Goal: Task Accomplishment & Management: Manage account settings

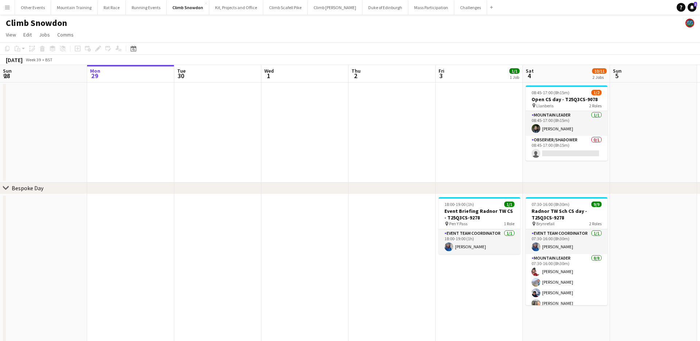
click at [384, 28] on div "Climb Snowdon" at bounding box center [350, 22] width 700 height 14
click at [8, 6] on app-icon "Menu" at bounding box center [7, 7] width 6 height 6
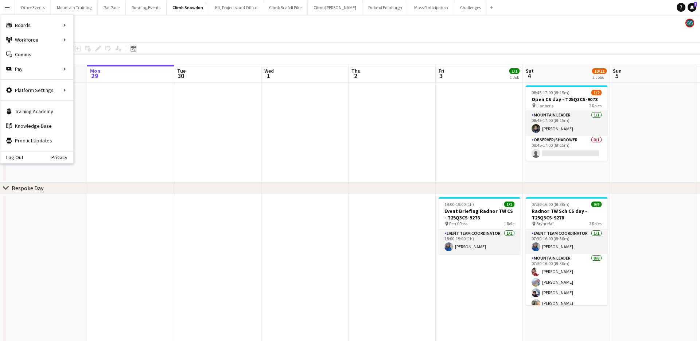
click at [301, 30] on app-page-menu "View Day view expanded Day view collapsed Month view Date picker Jump to [DATE]…" at bounding box center [350, 35] width 700 height 14
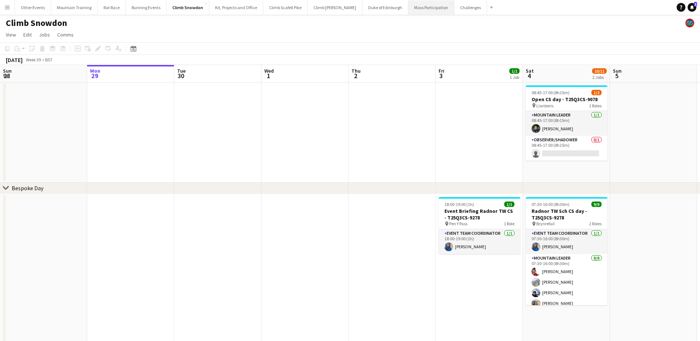
click at [414, 11] on button "Mass Participation Close" at bounding box center [432, 7] width 46 height 14
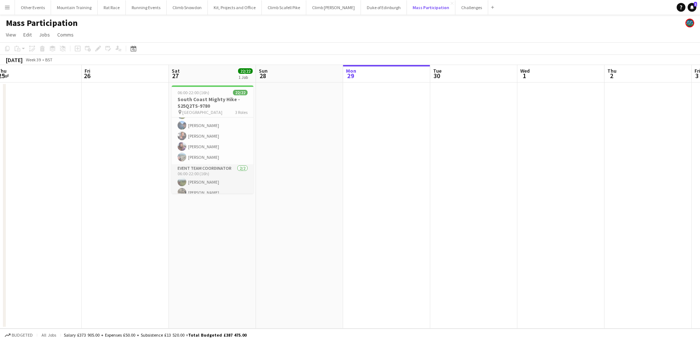
scroll to position [200, 0]
click at [5, 6] on app-icon "Menu" at bounding box center [7, 7] width 6 height 6
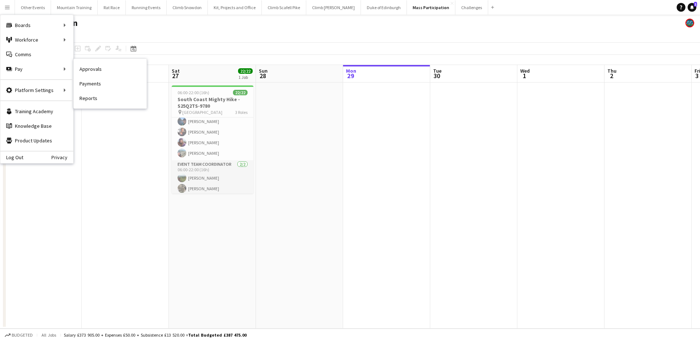
drag, startPoint x: 97, startPoint y: 84, endPoint x: 118, endPoint y: 87, distance: 21.0
click at [97, 84] on link "Payments" at bounding box center [110, 83] width 73 height 15
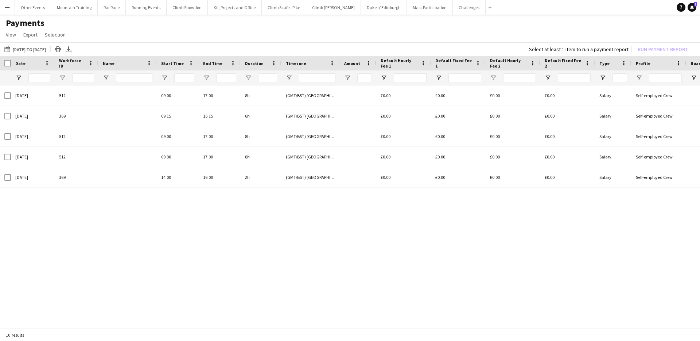
type input "**********"
drag, startPoint x: 5, startPoint y: 8, endPoint x: 12, endPoint y: 9, distance: 7.2
click at [6, 8] on app-icon "Menu" at bounding box center [7, 7] width 6 height 6
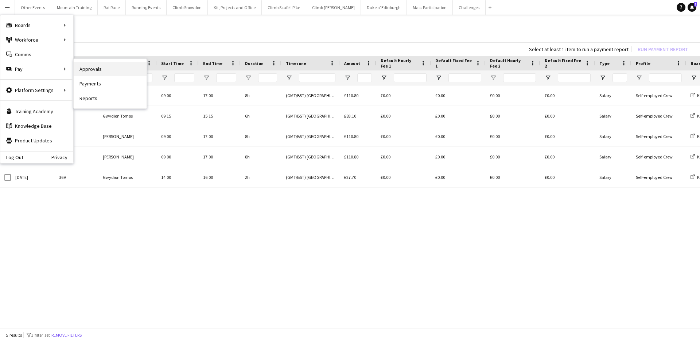
click at [94, 71] on link "Approvals" at bounding box center [110, 69] width 73 height 15
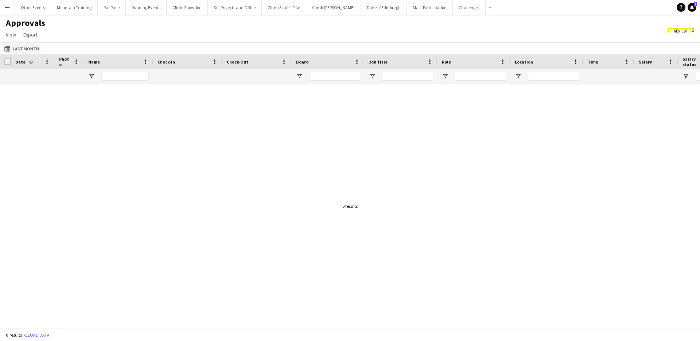
click at [28, 50] on button "Last Month Last Month" at bounding box center [22, 48] width 38 height 9
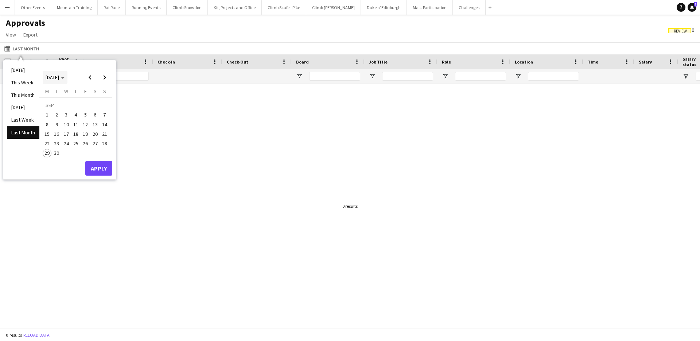
click at [59, 77] on span "[DATE]" at bounding box center [52, 77] width 13 height 7
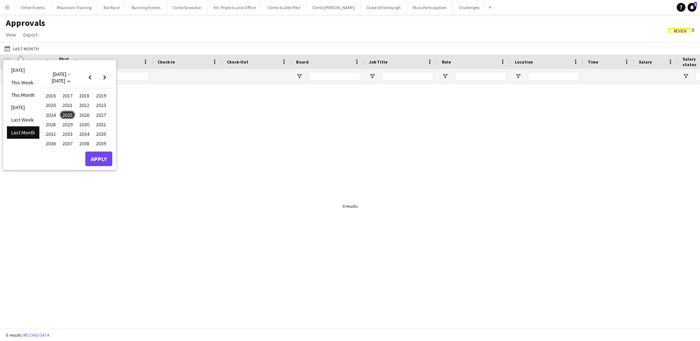
click at [70, 112] on span "2025" at bounding box center [67, 115] width 15 height 9
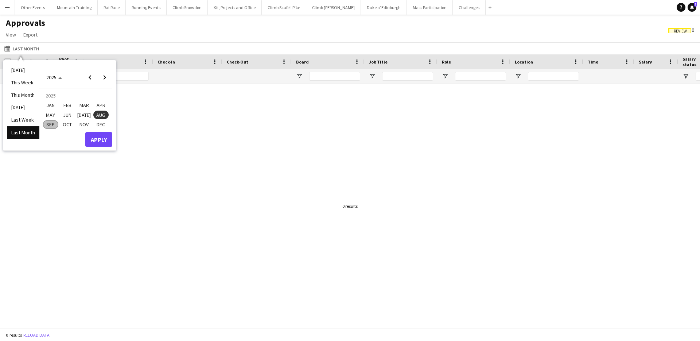
click at [50, 106] on span "JAN" at bounding box center [50, 105] width 15 height 9
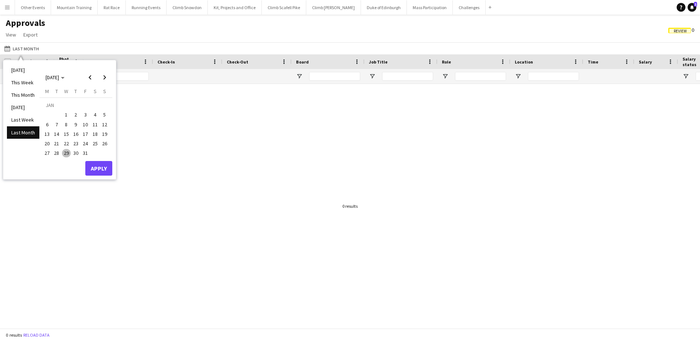
click at [65, 113] on span "1" at bounding box center [66, 115] width 9 height 9
click at [105, 78] on span "Next month" at bounding box center [104, 77] width 15 height 15
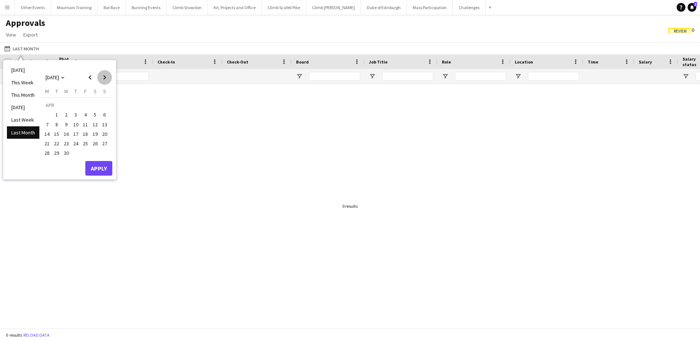
click at [105, 78] on span "Next month" at bounding box center [104, 77] width 15 height 15
click at [105, 79] on span "Next month" at bounding box center [104, 77] width 15 height 15
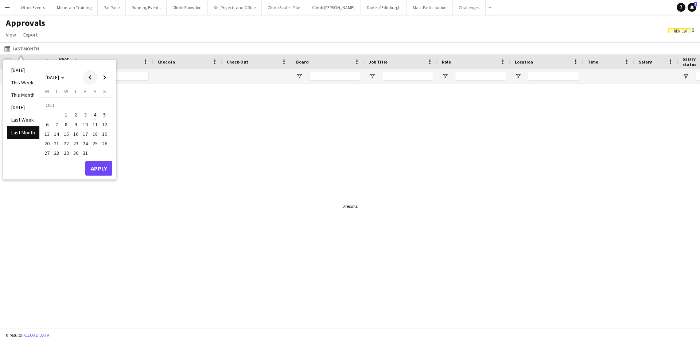
click at [95, 79] on span "Previous month" at bounding box center [90, 77] width 15 height 15
drag, startPoint x: 48, startPoint y: 153, endPoint x: 60, endPoint y: 154, distance: 12.1
click at [49, 153] on span "29" at bounding box center [47, 153] width 9 height 9
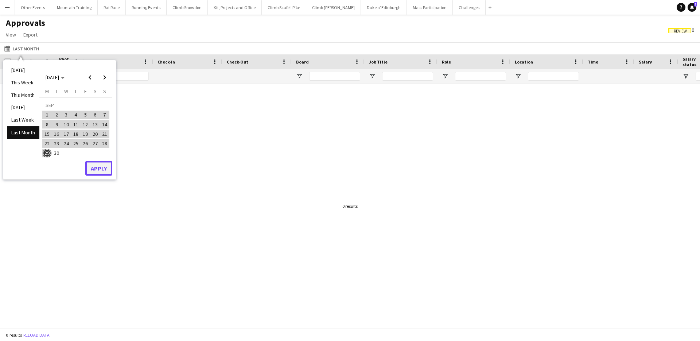
click at [99, 167] on button "Apply" at bounding box center [98, 168] width 27 height 15
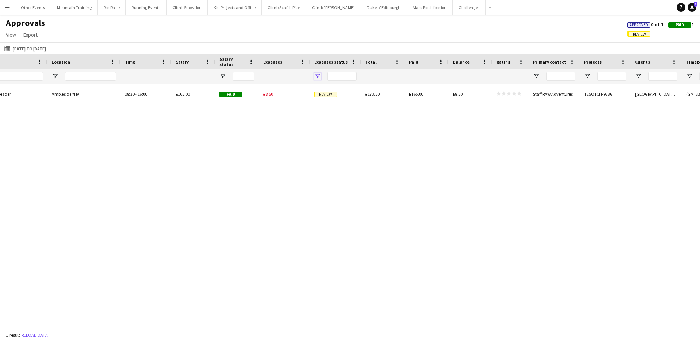
click at [315, 75] on span "Open Filter Menu" at bounding box center [317, 76] width 7 height 7
click at [526, 181] on div "Prince's [PERSON_NAME] Helvellyn day - T25Q1CH-9336 Mountain Leader [GEOGRAPHIC…" at bounding box center [350, 206] width 700 height 244
click at [1, 6] on button "Menu" at bounding box center [7, 7] width 15 height 15
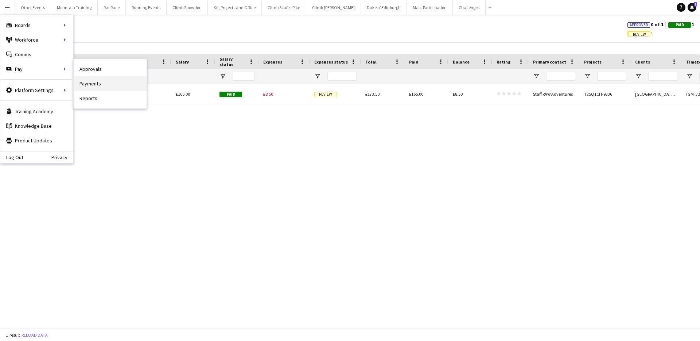
click at [91, 84] on link "Payments" at bounding box center [110, 83] width 73 height 15
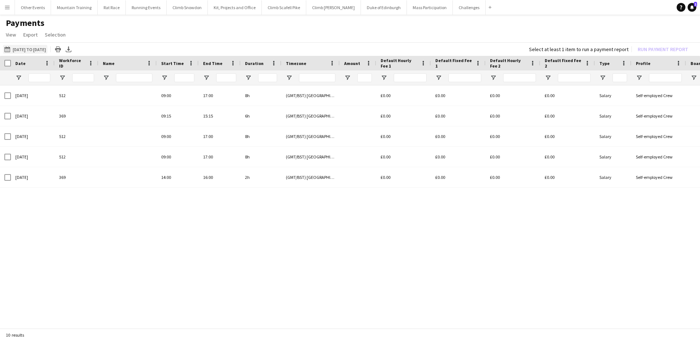
type input "**********"
click at [30, 50] on button "[DATE] to [DATE] [DATE] to [DATE]" at bounding box center [25, 49] width 44 height 9
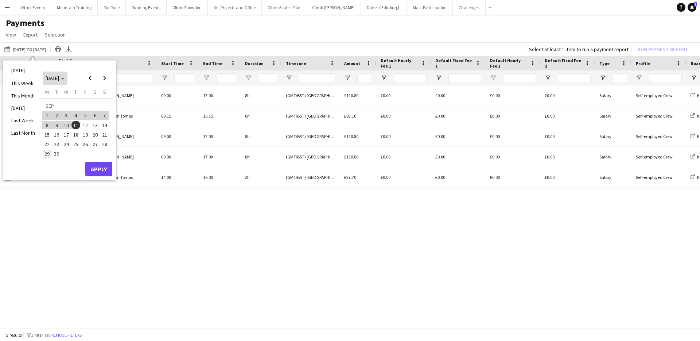
click at [56, 74] on span "Choose month and year" at bounding box center [55, 78] width 25 height 18
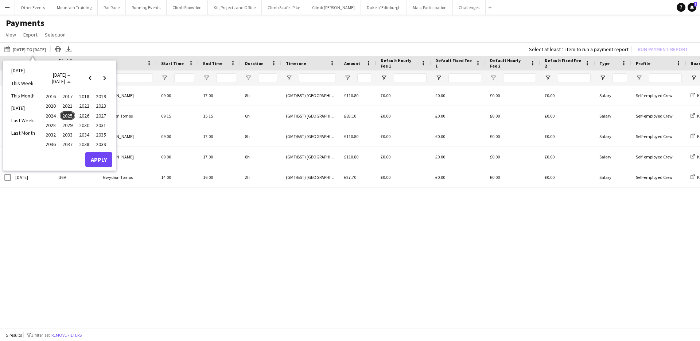
click at [66, 116] on span "2025" at bounding box center [67, 115] width 15 height 9
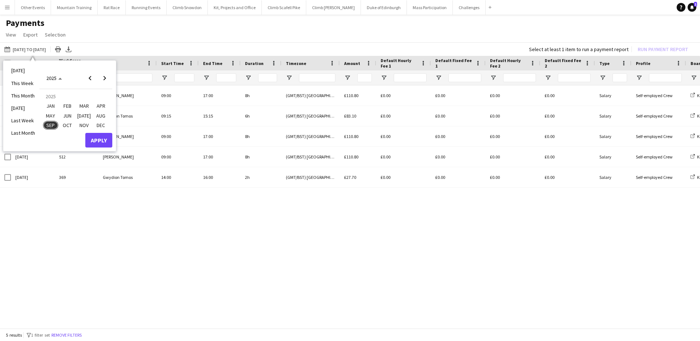
click at [56, 106] on span "JAN" at bounding box center [50, 105] width 15 height 9
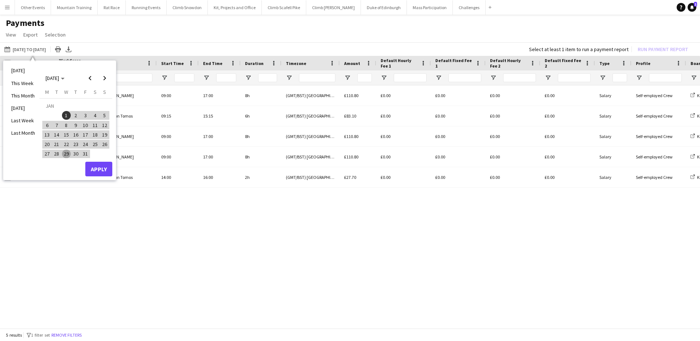
click at [68, 115] on span "1" at bounding box center [66, 115] width 9 height 9
click at [101, 80] on span "Next month" at bounding box center [104, 78] width 15 height 15
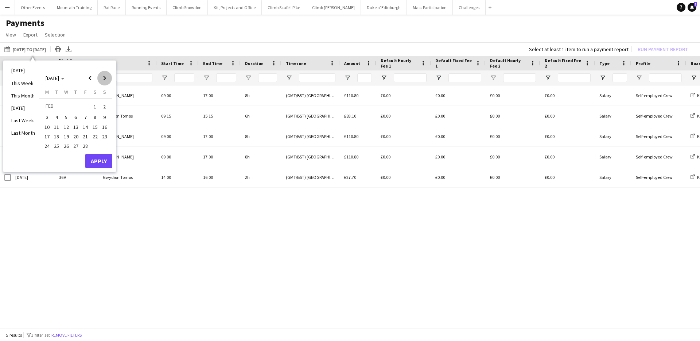
click at [102, 80] on span "Next month" at bounding box center [104, 78] width 15 height 15
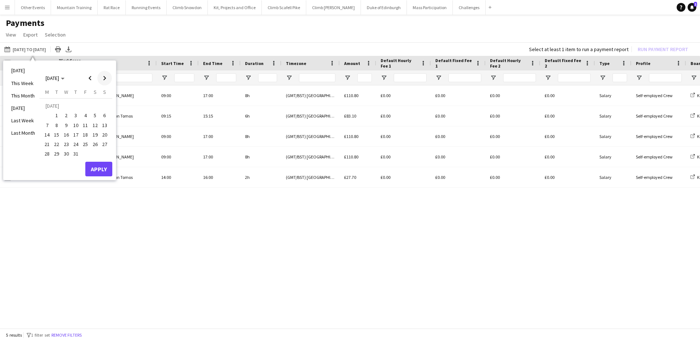
click at [102, 80] on span "Next month" at bounding box center [104, 78] width 15 height 15
drag, startPoint x: 48, startPoint y: 154, endPoint x: 76, endPoint y: 160, distance: 28.7
click at [48, 154] on span "29" at bounding box center [47, 154] width 9 height 9
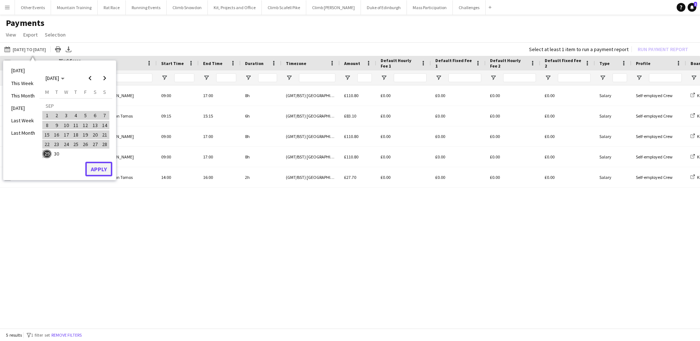
click at [92, 168] on button "Apply" at bounding box center [98, 169] width 27 height 15
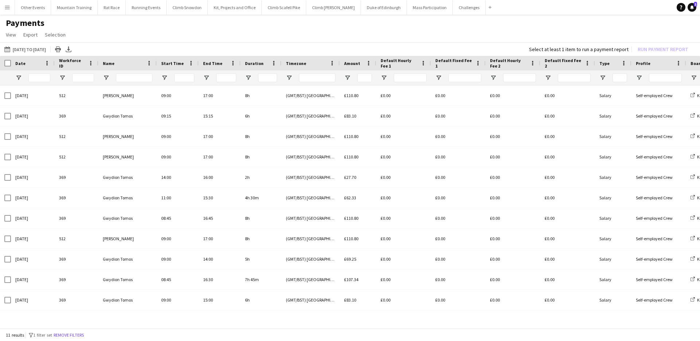
click at [7, 12] on button "Menu" at bounding box center [7, 7] width 15 height 15
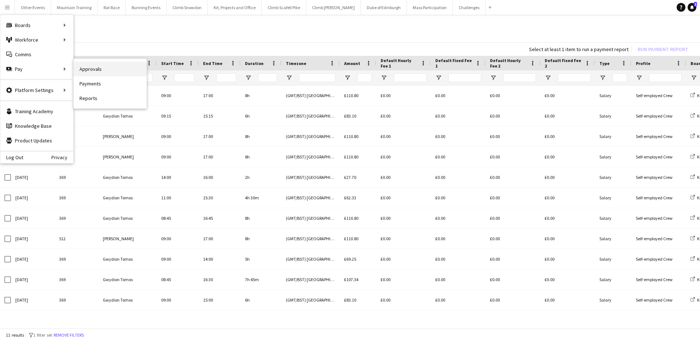
click at [124, 71] on link "Approvals" at bounding box center [110, 69] width 73 height 15
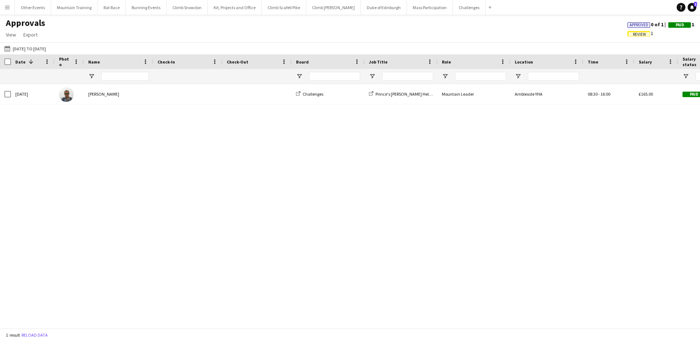
click at [11, 7] on button "Menu" at bounding box center [7, 7] width 15 height 15
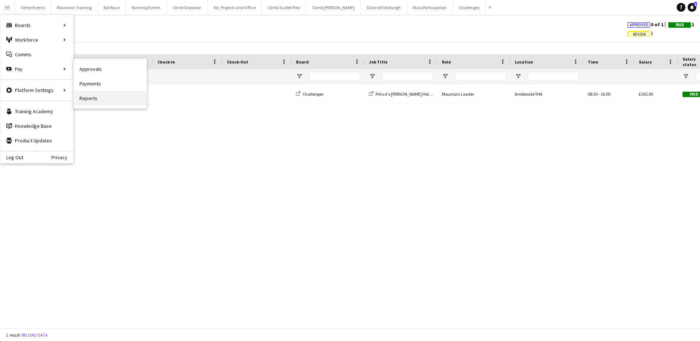
click at [101, 97] on link "Reports" at bounding box center [110, 98] width 73 height 15
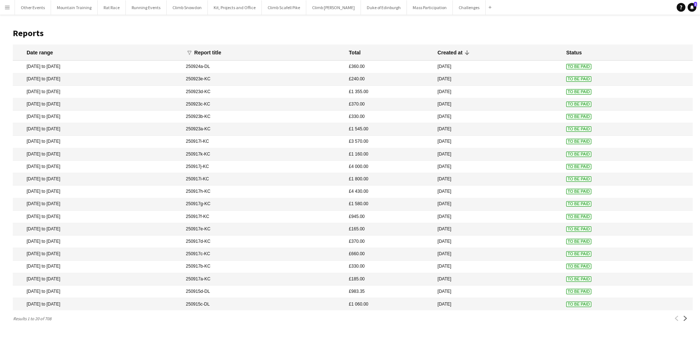
click at [8, 5] on app-icon "Menu" at bounding box center [7, 7] width 6 height 6
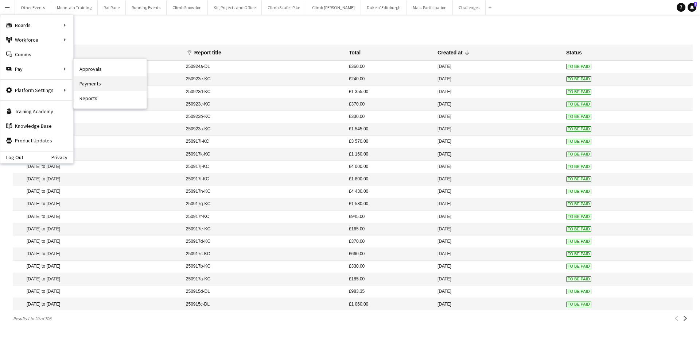
click at [95, 85] on link "Payments" at bounding box center [110, 83] width 73 height 15
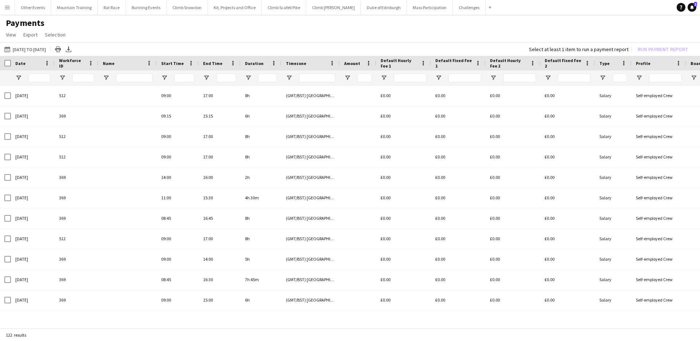
type input "**********"
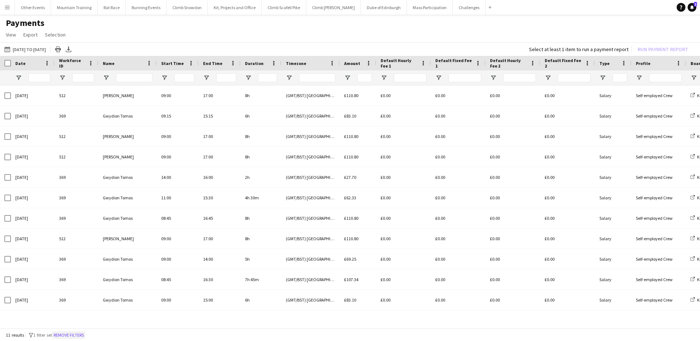
click at [82, 333] on button "Remove filters" at bounding box center [68, 335] width 33 height 8
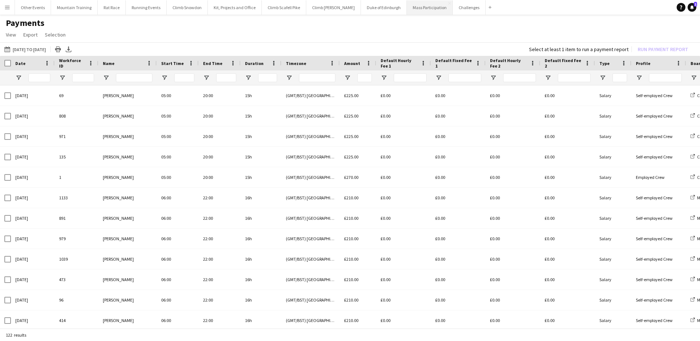
click at [407, 4] on button "Mass Participation Close" at bounding box center [430, 7] width 46 height 14
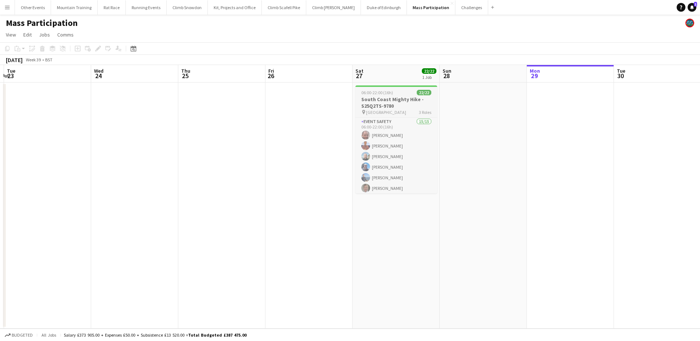
click at [398, 104] on h3 "South Coast Mighty Hike - S25Q2TS-9780" at bounding box center [397, 102] width 82 height 13
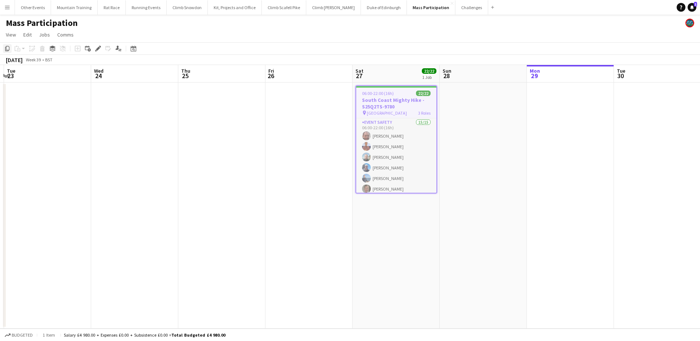
click at [8, 49] on icon "Copy" at bounding box center [7, 49] width 6 height 6
click at [293, 100] on app-date-cell at bounding box center [309, 205] width 87 height 246
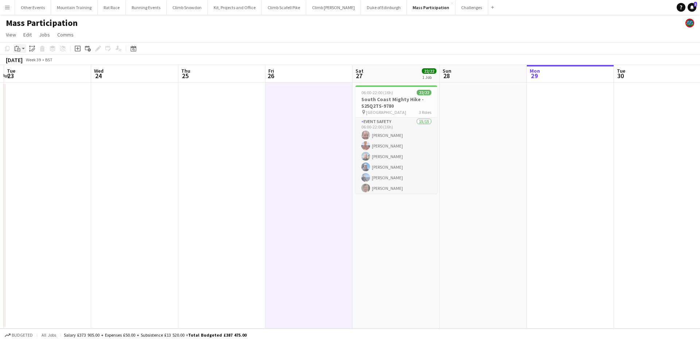
click at [18, 49] on icon "Paste" at bounding box center [18, 49] width 6 height 6
click at [24, 61] on link "Paste Command V" at bounding box center [48, 62] width 58 height 7
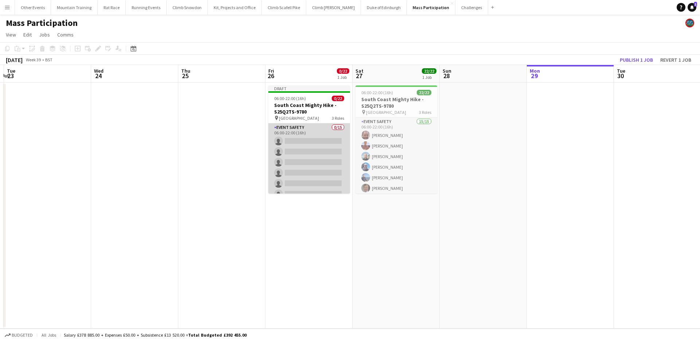
click at [329, 140] on app-card-role "Event Safety 0/15 06:00-22:00 (16h) single-neutral-actions single-neutral-actio…" at bounding box center [309, 209] width 82 height 173
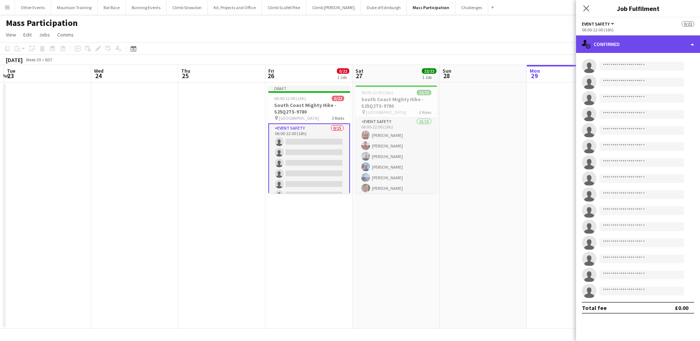
click at [650, 49] on div "single-neutral-actions-check-2 Confirmed" at bounding box center [638, 44] width 124 height 18
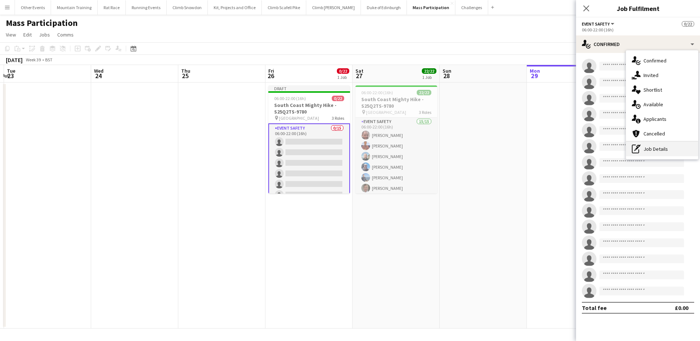
click at [659, 147] on div "pen-write Job Details" at bounding box center [662, 149] width 72 height 15
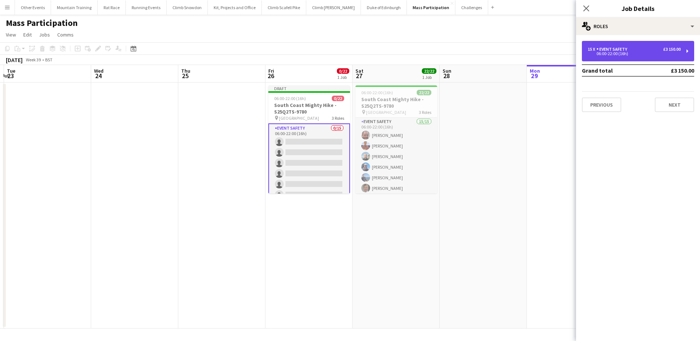
click at [625, 48] on div "Event Safety" at bounding box center [614, 49] width 34 height 5
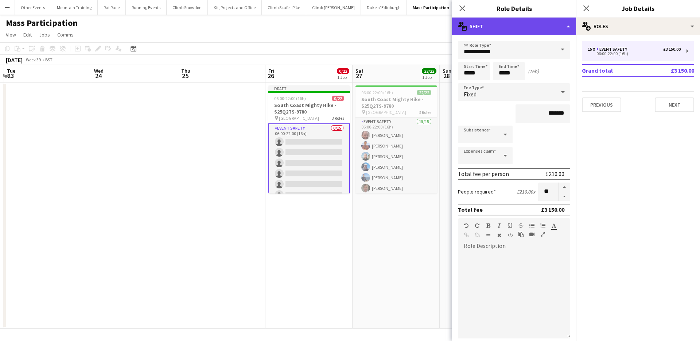
click at [563, 31] on div "multiple-actions-text Shift" at bounding box center [514, 27] width 124 height 18
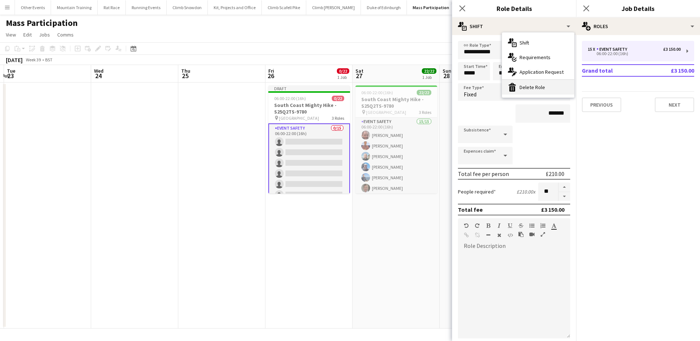
click at [546, 89] on div "bin-2 Delete Role" at bounding box center [538, 87] width 72 height 15
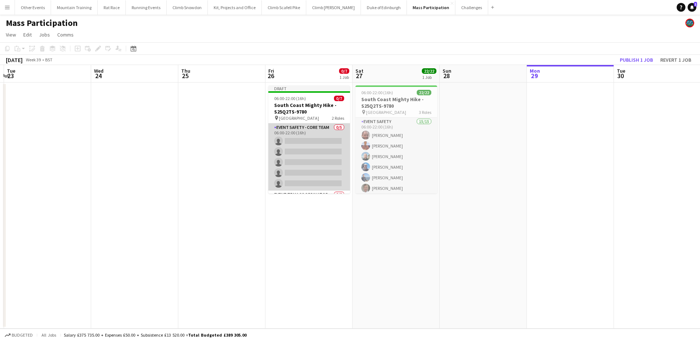
click at [319, 147] on app-card-role "Event Safety - Core Team 0/5 06:00-22:00 (16h) single-neutral-actions single-ne…" at bounding box center [309, 156] width 82 height 67
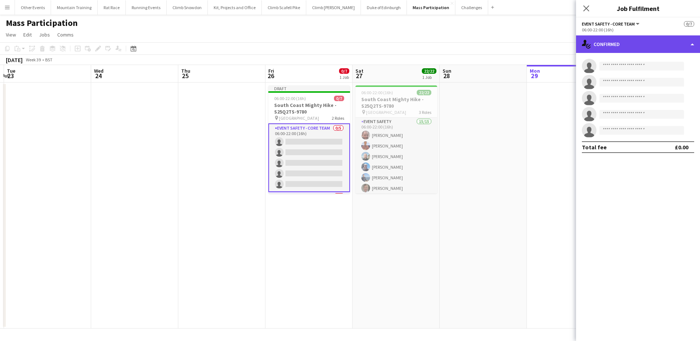
click at [616, 38] on div "single-neutral-actions-check-2 Confirmed" at bounding box center [638, 44] width 124 height 18
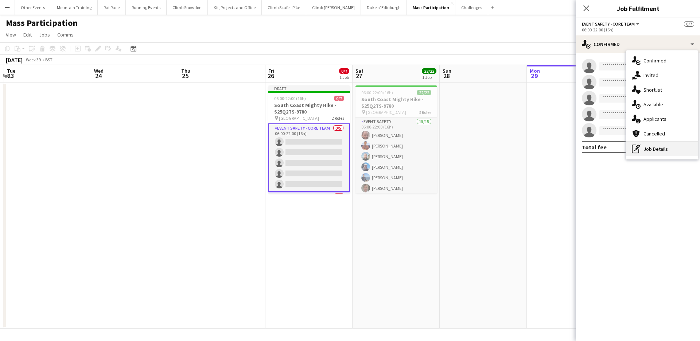
click at [665, 145] on div "pen-write Job Details" at bounding box center [662, 149] width 72 height 15
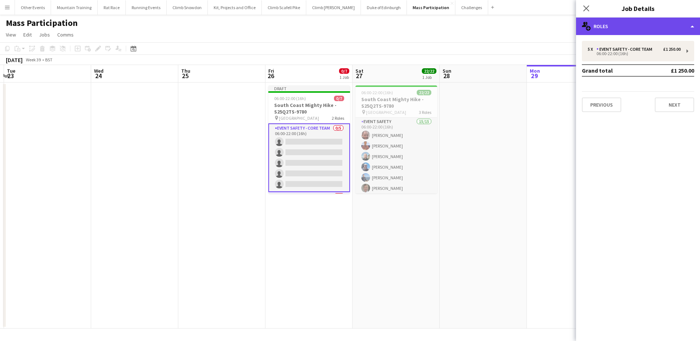
click at [605, 26] on div "multiple-users-add Roles" at bounding box center [638, 27] width 124 height 18
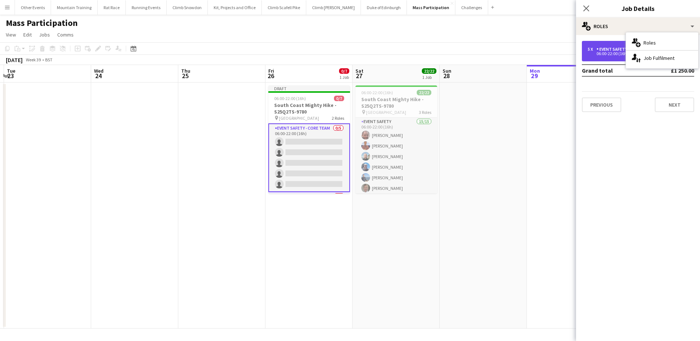
click at [604, 50] on div "Event Safety - Core Team" at bounding box center [626, 49] width 59 height 5
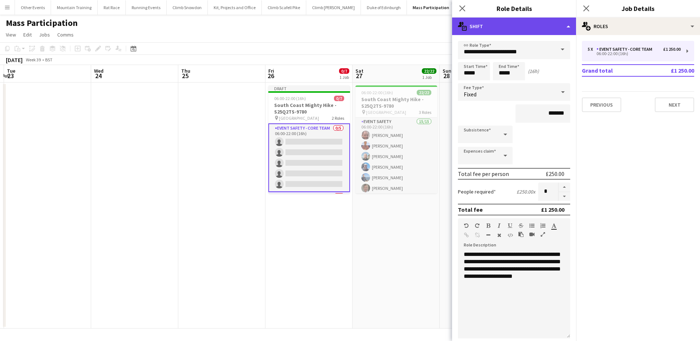
click at [534, 29] on div "multiple-actions-text Shift" at bounding box center [514, 27] width 124 height 18
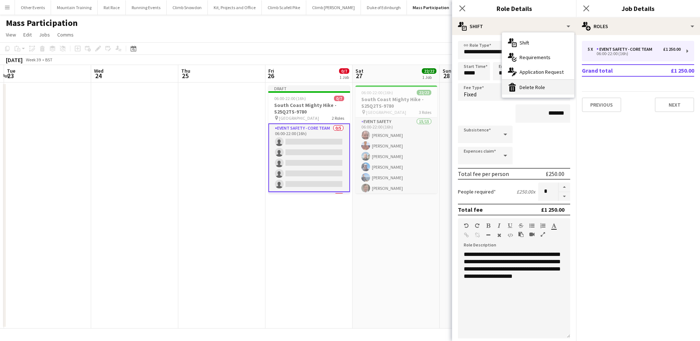
click at [550, 89] on div "bin-2 Delete Role" at bounding box center [538, 87] width 72 height 15
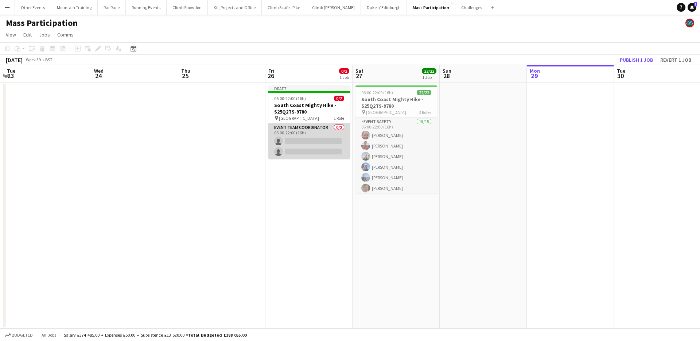
click at [305, 142] on app-card-role "Event Team Coordinator 0/2 06:00-22:00 (16h) single-neutral-actions single-neut…" at bounding box center [309, 140] width 82 height 35
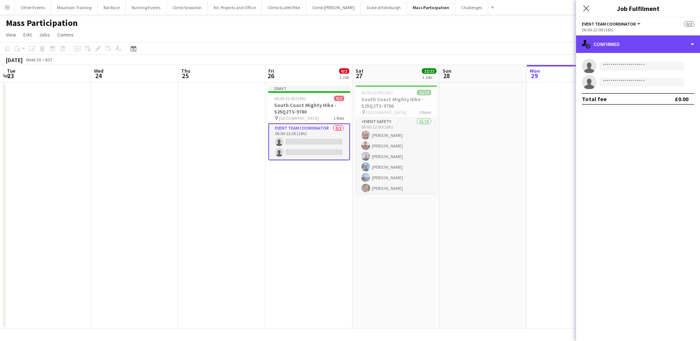
drag, startPoint x: 670, startPoint y: 46, endPoint x: 673, endPoint y: 67, distance: 20.5
click at [670, 46] on div "single-neutral-actions-check-2 Confirmed" at bounding box center [638, 44] width 124 height 18
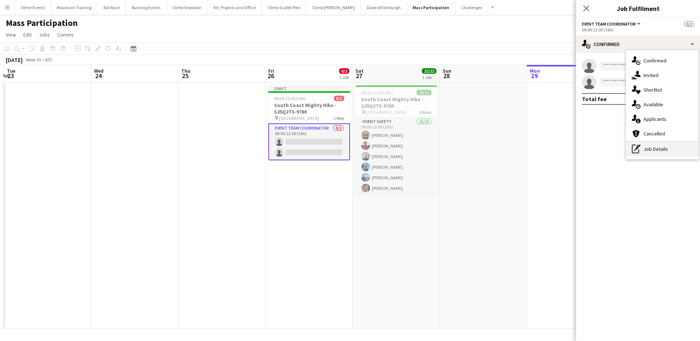
click at [660, 146] on div "pen-write Job Details" at bounding box center [662, 149] width 72 height 15
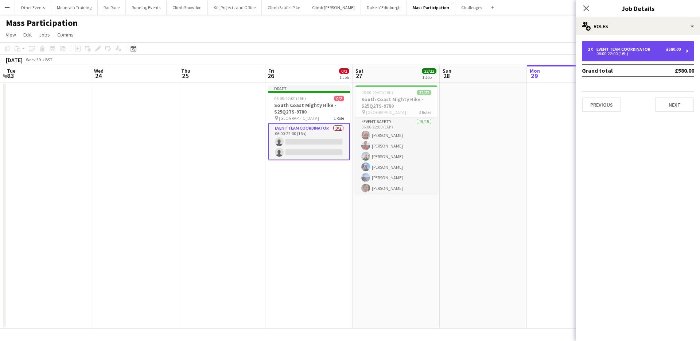
click at [645, 52] on div "06:00-22:00 (16h)" at bounding box center [634, 54] width 93 height 4
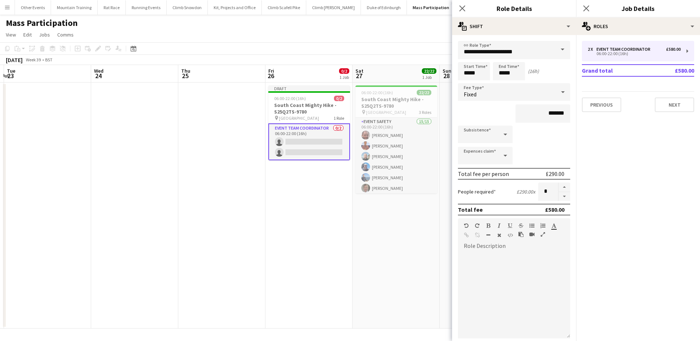
click at [354, 41] on app-page-menu "View Day view expanded Day view collapsed Month view Date picker Jump to [DATE]…" at bounding box center [350, 35] width 700 height 14
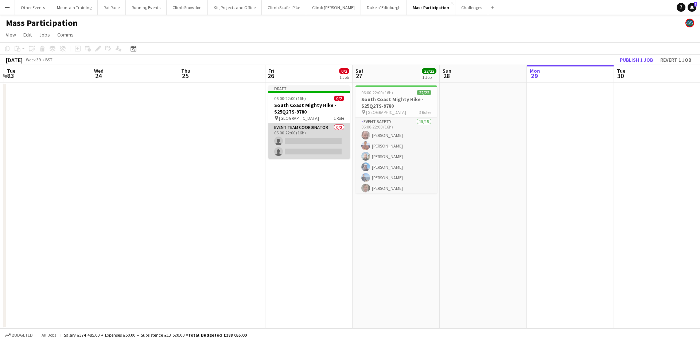
click at [318, 136] on app-card-role "Event Team Coordinator 0/2 06:00-22:00 (16h) single-neutral-actions single-neut…" at bounding box center [309, 140] width 82 height 35
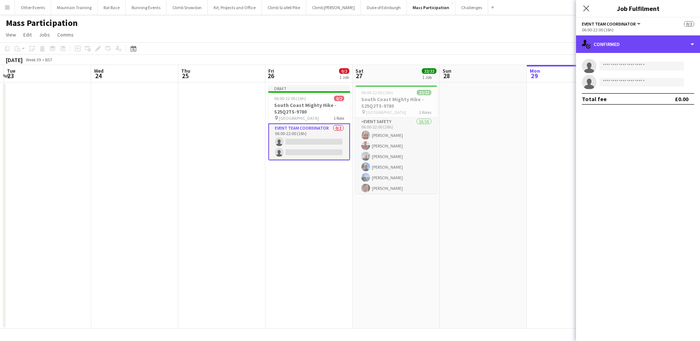
drag, startPoint x: 633, startPoint y: 43, endPoint x: 639, endPoint y: 50, distance: 9.1
click at [633, 43] on div "single-neutral-actions-check-2 Confirmed" at bounding box center [638, 44] width 124 height 18
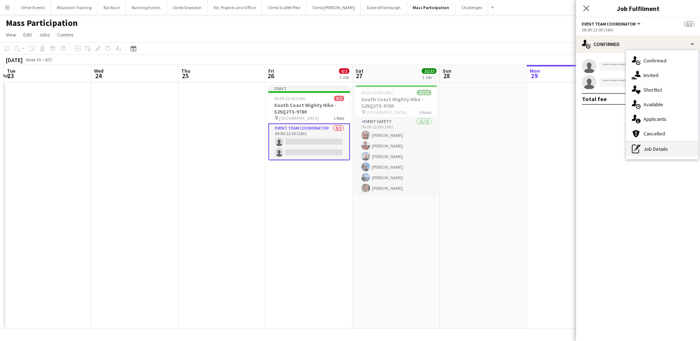
click at [647, 147] on div "pen-write Job Details" at bounding box center [662, 149] width 72 height 15
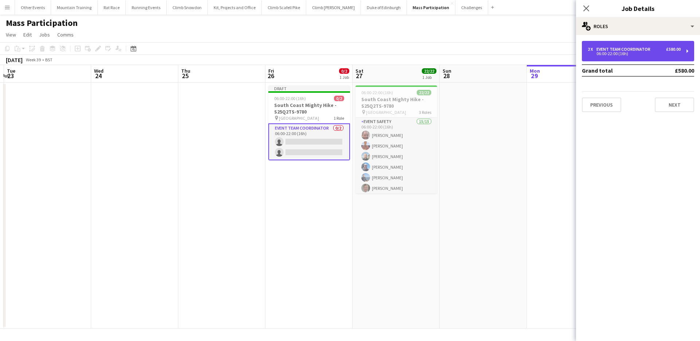
click at [647, 49] on div "Event Team Coordinator" at bounding box center [625, 49] width 57 height 5
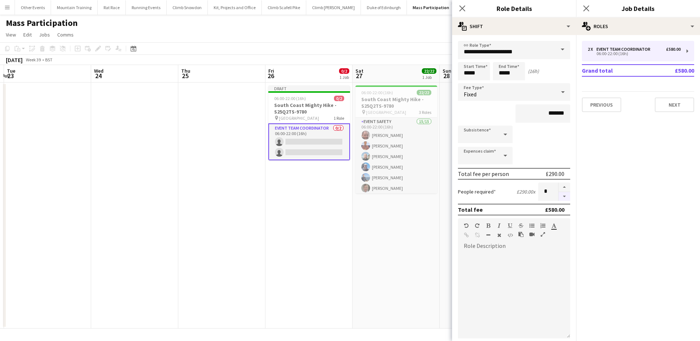
click at [562, 196] on button "button" at bounding box center [565, 196] width 12 height 9
type input "*"
click at [428, 45] on app-toolbar "Copy Paste Paste Command V Paste with crew Command Shift V Paste linked Job [GE…" at bounding box center [350, 48] width 700 height 12
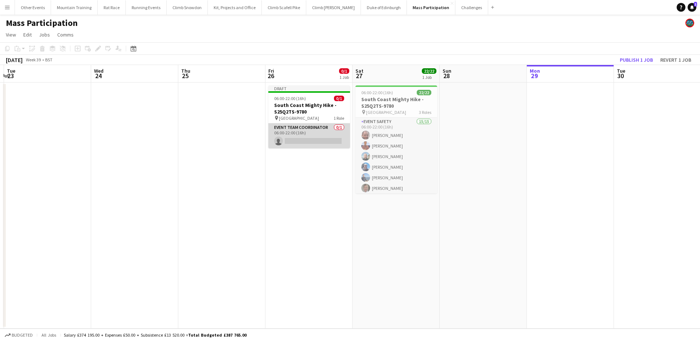
drag, startPoint x: 302, startPoint y: 135, endPoint x: 345, endPoint y: 132, distance: 43.1
click at [302, 135] on app-card-role "Event Team Coordinator 0/1 06:00-22:00 (16h) single-neutral-actions" at bounding box center [309, 135] width 82 height 25
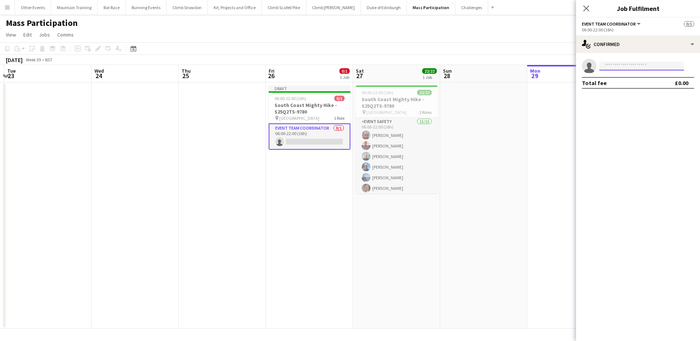
click at [666, 65] on input at bounding box center [642, 66] width 85 height 9
type input "********"
click at [660, 80] on span "[PERSON_NAME][EMAIL_ADDRESS][DOMAIN_NAME]" at bounding box center [641, 83] width 73 height 6
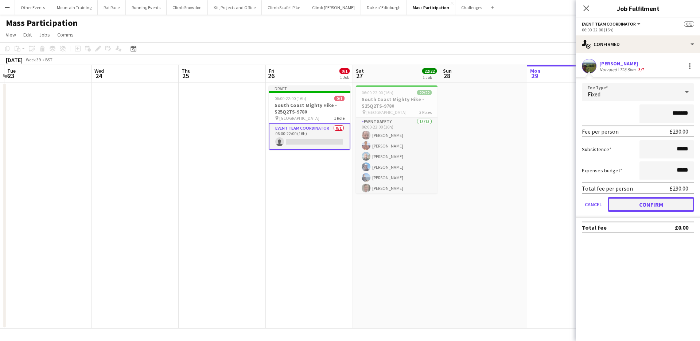
click at [674, 203] on button "Confirm" at bounding box center [651, 204] width 86 height 15
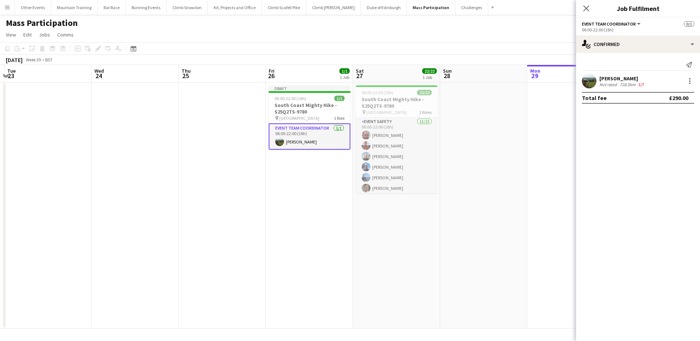
click at [452, 44] on app-toolbar "Copy Paste Paste Command V Paste with crew Command Shift V Paste linked Job [GE…" at bounding box center [350, 48] width 700 height 12
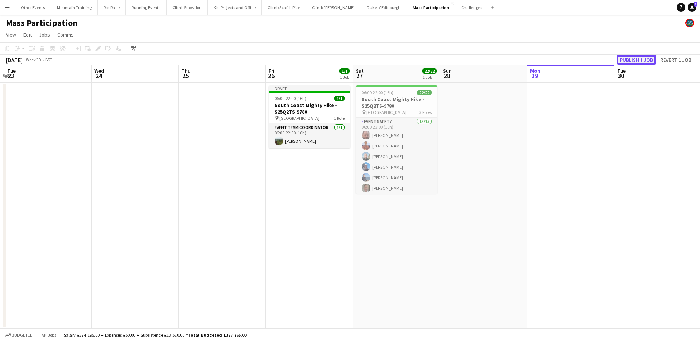
click at [630, 59] on button "Publish 1 job" at bounding box center [636, 59] width 39 height 9
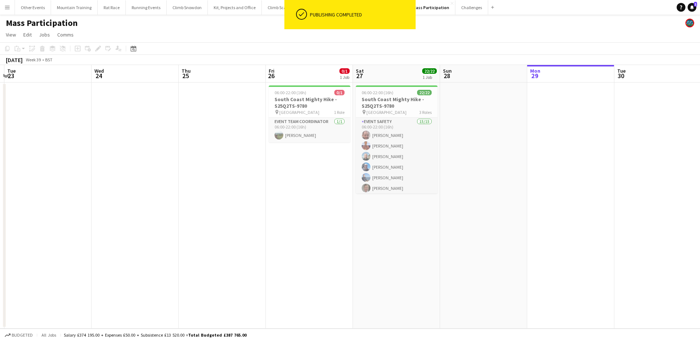
click at [367, 45] on app-toolbar "Copy Paste Paste Command V Paste with crew Command Shift V Paste linked Job [GE…" at bounding box center [350, 48] width 700 height 12
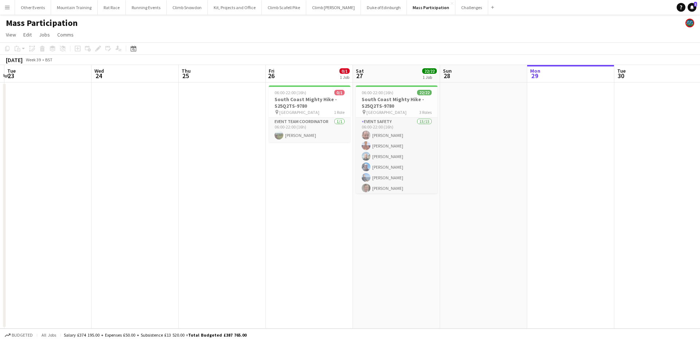
click at [10, 8] on app-icon "Menu" at bounding box center [7, 7] width 6 height 6
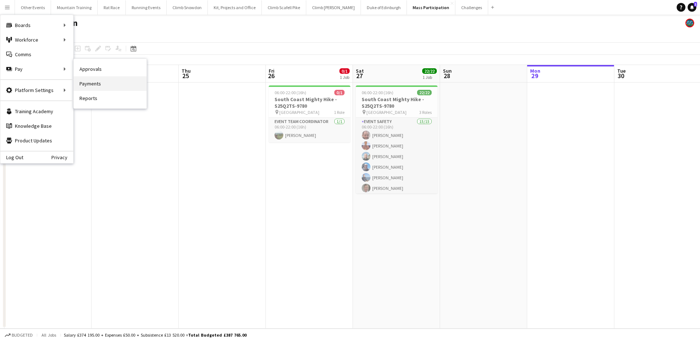
click at [101, 82] on link "Payments" at bounding box center [110, 83] width 73 height 15
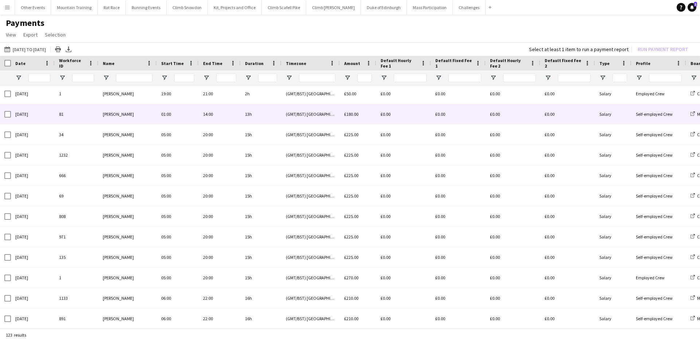
scroll to position [767, 0]
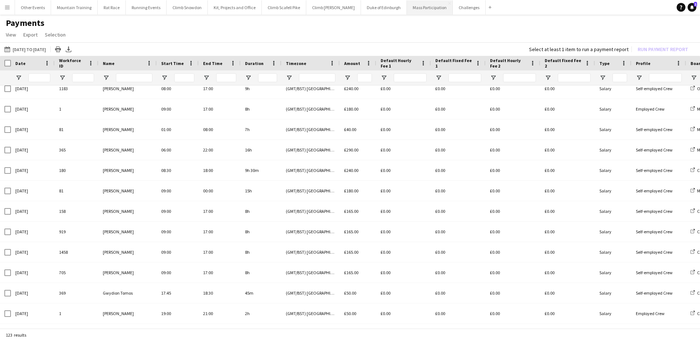
click at [412, 7] on button "Mass Participation Close" at bounding box center [430, 7] width 46 height 14
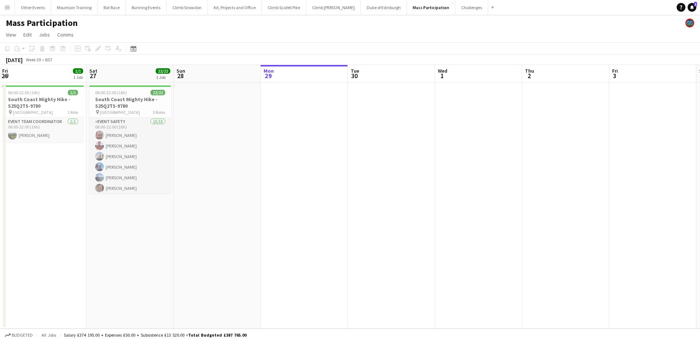
drag, startPoint x: 34, startPoint y: 129, endPoint x: 295, endPoint y: 112, distance: 261.7
click at [34, 129] on app-card-role "Event Team Coordinator [DATE] 06:00-22:00 (16h) [PERSON_NAME]" at bounding box center [43, 129] width 82 height 25
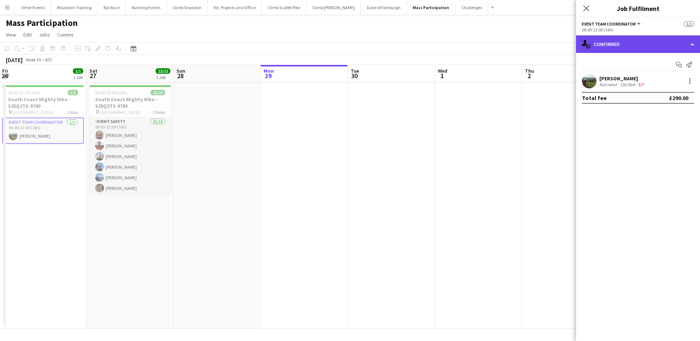
click at [669, 48] on div "single-neutral-actions-check-2 Confirmed" at bounding box center [638, 44] width 124 height 18
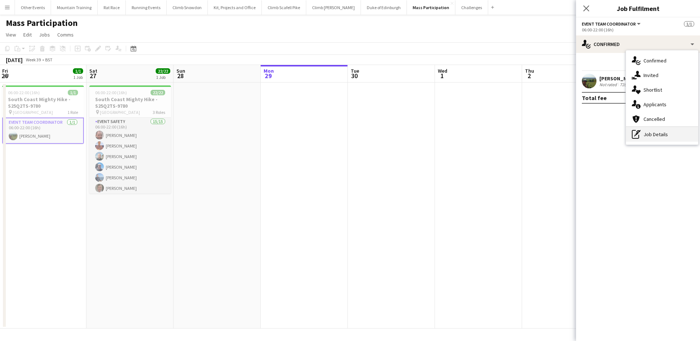
click at [673, 132] on div "pen-write Job Details" at bounding box center [662, 134] width 72 height 15
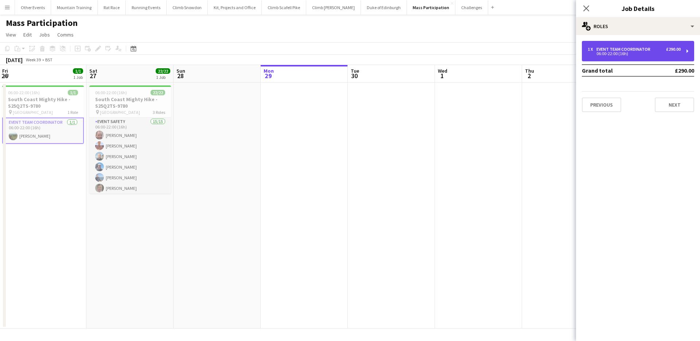
click at [659, 47] on div "1 x Event Team Coordinator £290.00" at bounding box center [634, 49] width 93 height 5
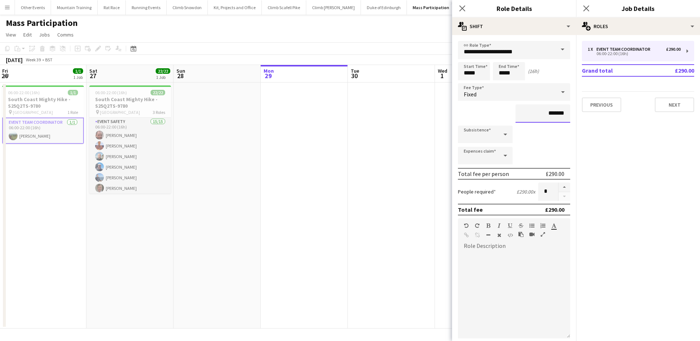
click at [549, 112] on input "*******" at bounding box center [543, 113] width 55 height 18
type input "***"
drag, startPoint x: 600, startPoint y: 142, endPoint x: 477, endPoint y: 94, distance: 131.9
click at [599, 140] on mat-expansion-panel "pencil3 General details 1 x Event Team Coordinator £290.00 06:00-22:00 (16h) Gr…" at bounding box center [638, 188] width 124 height 306
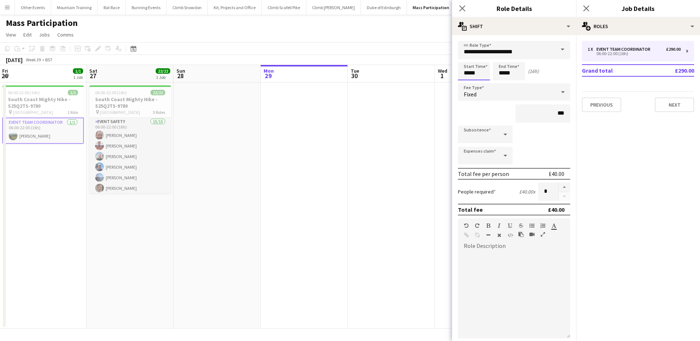
click at [469, 72] on body "Menu Boards Boards Boards All jobs Status Workforce Workforce My Workforce Recr…" at bounding box center [350, 170] width 700 height 341
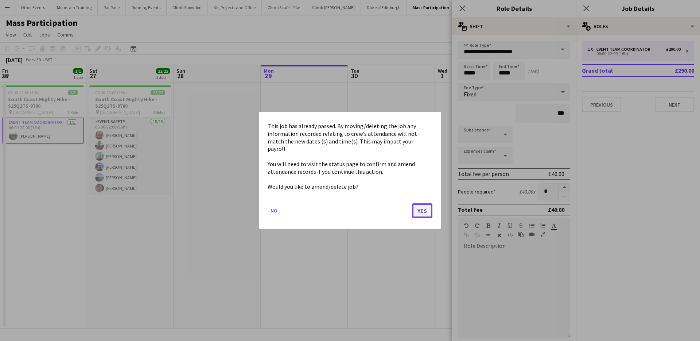
click at [423, 205] on button "Yes" at bounding box center [422, 211] width 20 height 15
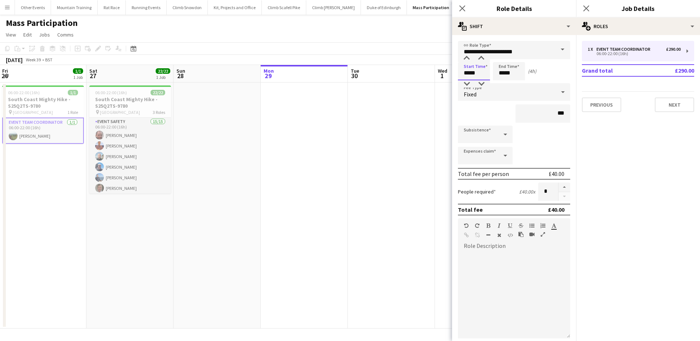
type input "*****"
click at [502, 71] on input "*****" at bounding box center [509, 71] width 32 height 18
drag, startPoint x: 502, startPoint y: 71, endPoint x: 511, endPoint y: 65, distance: 11.3
click at [502, 71] on input "*****" at bounding box center [509, 71] width 32 height 18
type input "*****"
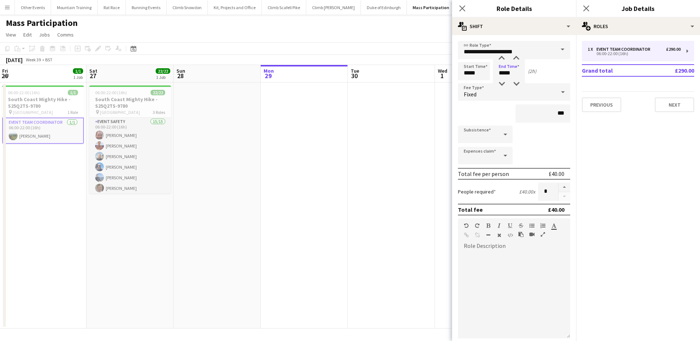
click at [596, 124] on mat-expansion-panel "pencil3 General details 1 x Event Team Coordinator £290.00 06:00-22:00 (16h) Gr…" at bounding box center [638, 188] width 124 height 306
drag, startPoint x: 374, startPoint y: 35, endPoint x: 461, endPoint y: 40, distance: 86.9
click at [386, 36] on app-page-menu "View Day view expanded Day view collapsed Month view Date picker Jump to [DATE]…" at bounding box center [350, 35] width 700 height 14
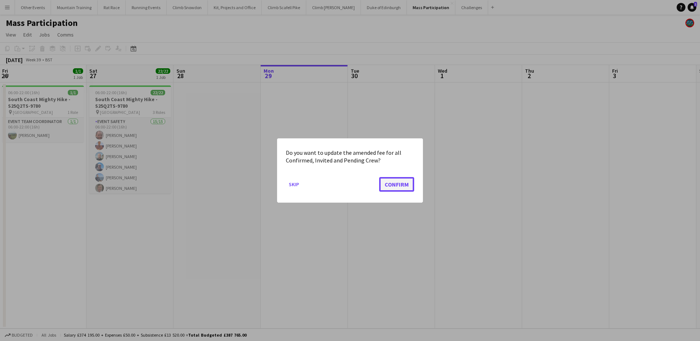
click at [394, 183] on button "Confirm" at bounding box center [396, 184] width 35 height 15
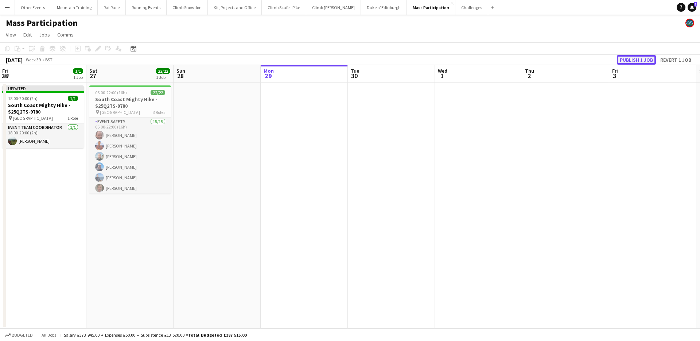
click at [636, 55] on button "Publish 1 job" at bounding box center [636, 59] width 39 height 9
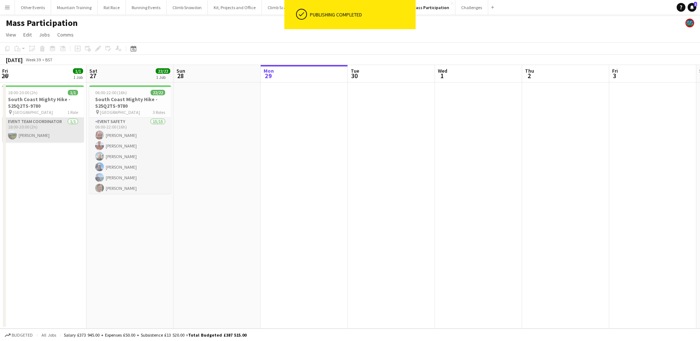
click at [38, 134] on app-card-role "Event Team Coordinator [DATE] 18:00-20:00 (2h) [PERSON_NAME]" at bounding box center [43, 129] width 82 height 25
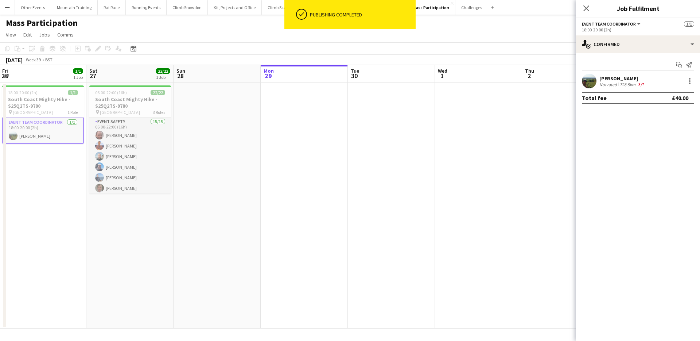
click at [138, 33] on app-page-menu "View Day view expanded Day view collapsed Month view Date picker Jump to [DATE]…" at bounding box center [350, 35] width 700 height 14
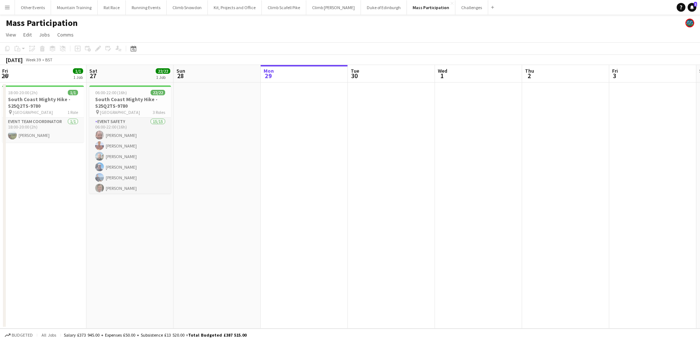
click at [5, 9] on app-icon "Menu" at bounding box center [7, 7] width 6 height 6
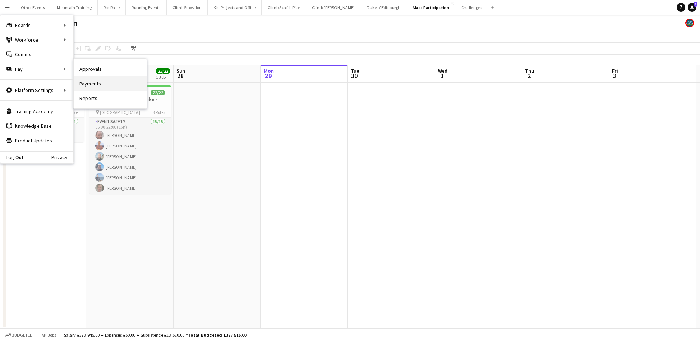
click at [108, 80] on link "Payments" at bounding box center [110, 83] width 73 height 15
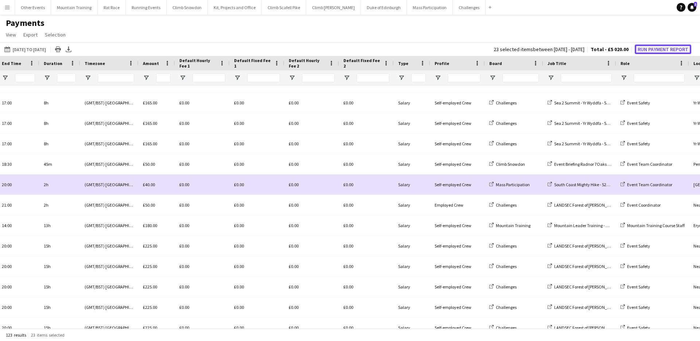
click at [661, 47] on button "Run Payment Report" at bounding box center [663, 48] width 57 height 9
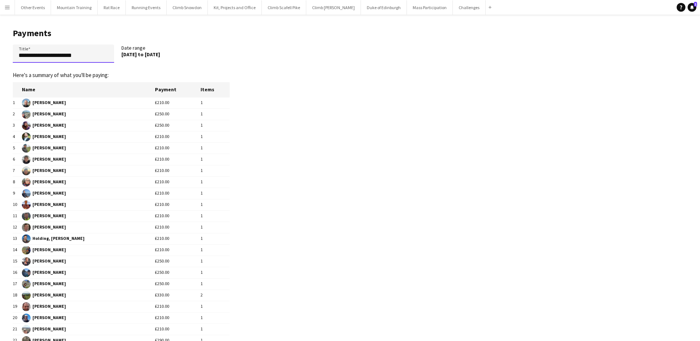
click at [47, 56] on input "**********" at bounding box center [63, 53] width 101 height 18
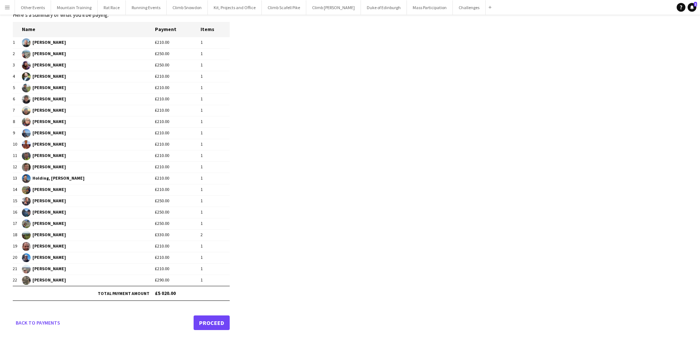
type input "**********"
click at [214, 321] on link "Proceed" at bounding box center [212, 322] width 36 height 15
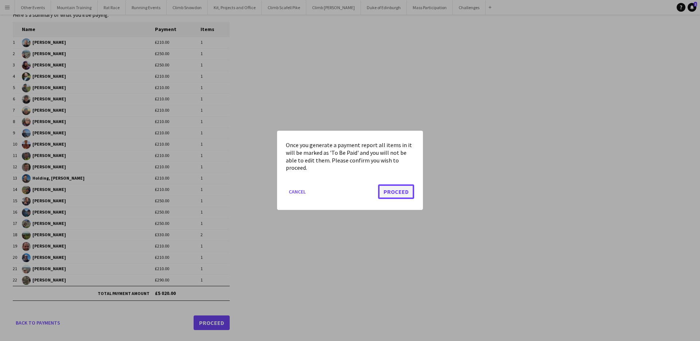
click at [387, 189] on button "Proceed" at bounding box center [396, 192] width 36 height 15
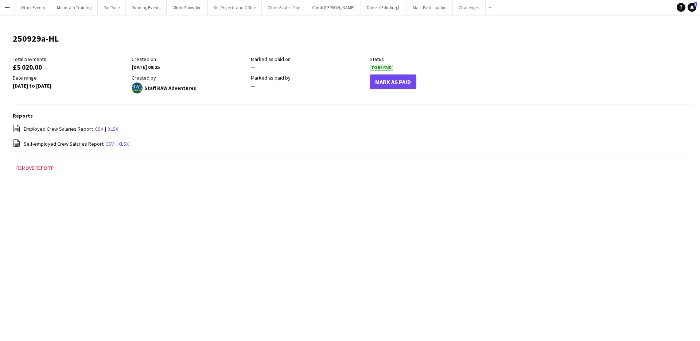
click at [9, 11] on button "Menu" at bounding box center [7, 7] width 15 height 15
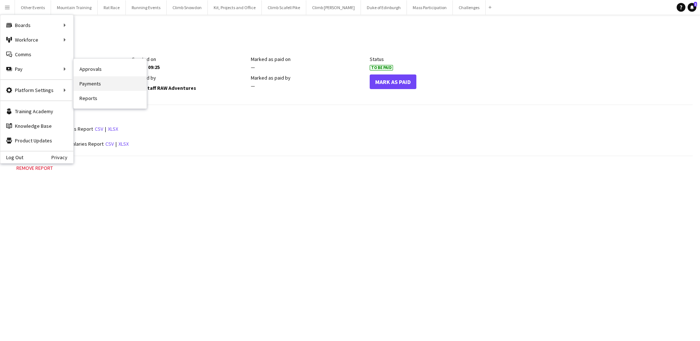
click at [86, 85] on link "Payments" at bounding box center [110, 83] width 73 height 15
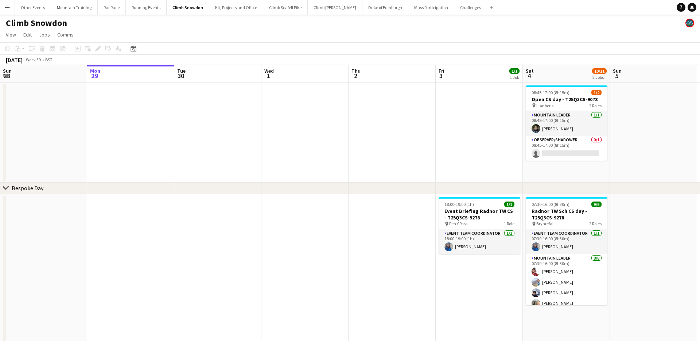
click at [11, 12] on button "Menu" at bounding box center [7, 7] width 15 height 15
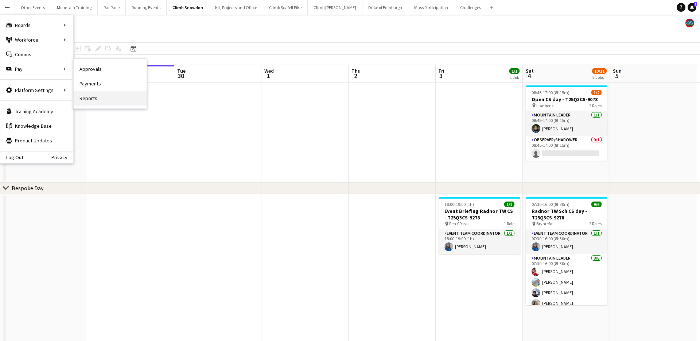
click at [101, 94] on link "Reports" at bounding box center [110, 98] width 73 height 15
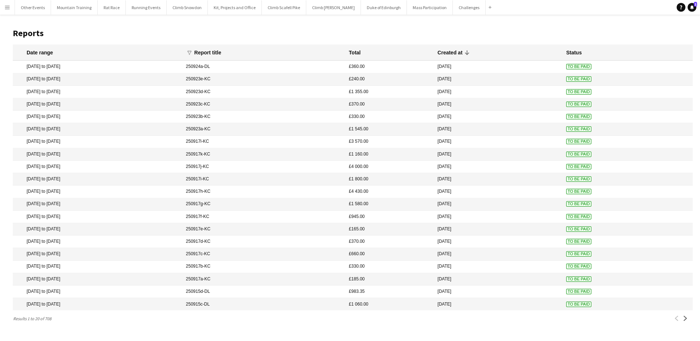
click at [7, 7] on app-icon "Menu" at bounding box center [7, 7] width 6 height 6
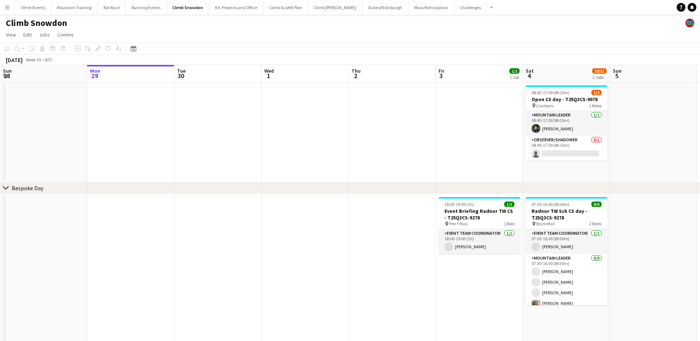
scroll to position [1, 0]
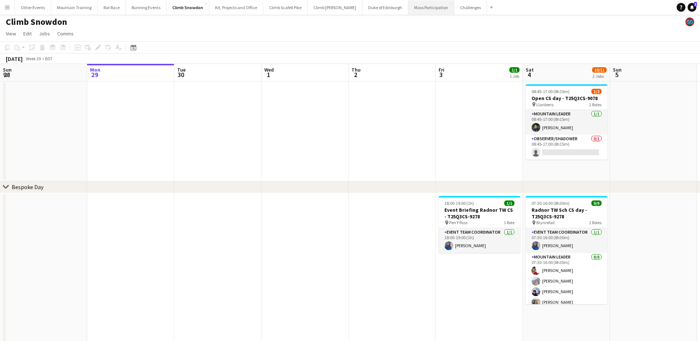
click at [418, 12] on button "Mass Participation Close" at bounding box center [432, 7] width 46 height 14
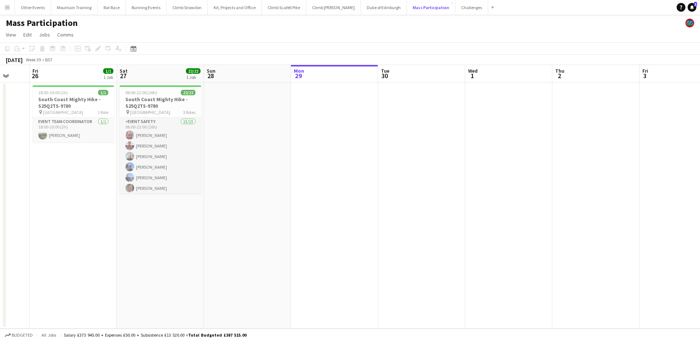
scroll to position [0, 196]
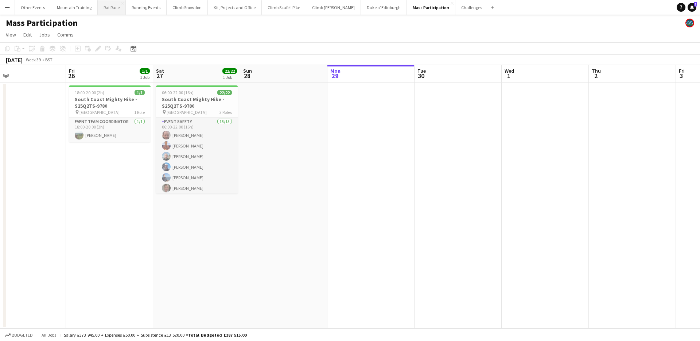
click at [103, 12] on button "Rat Race Close" at bounding box center [112, 7] width 28 height 14
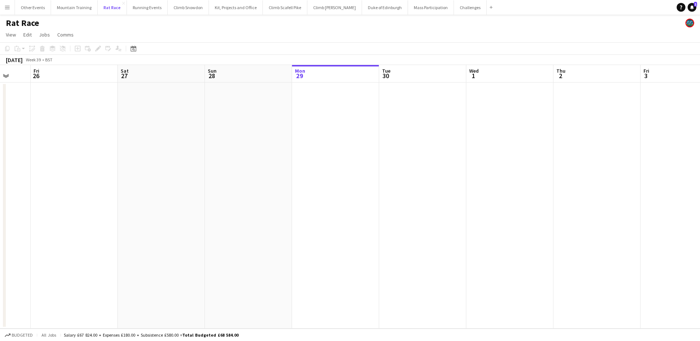
scroll to position [0, 199]
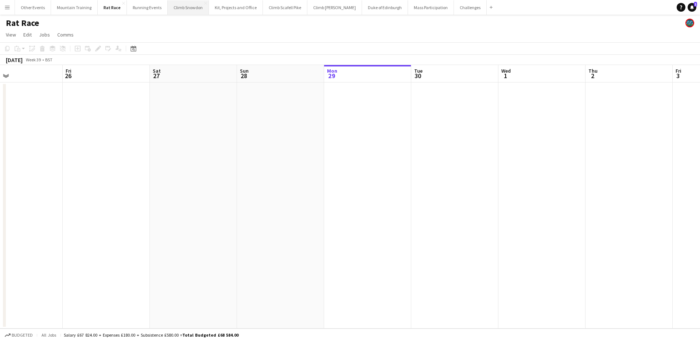
click at [178, 8] on button "Climb Snowdon Close" at bounding box center [188, 7] width 41 height 14
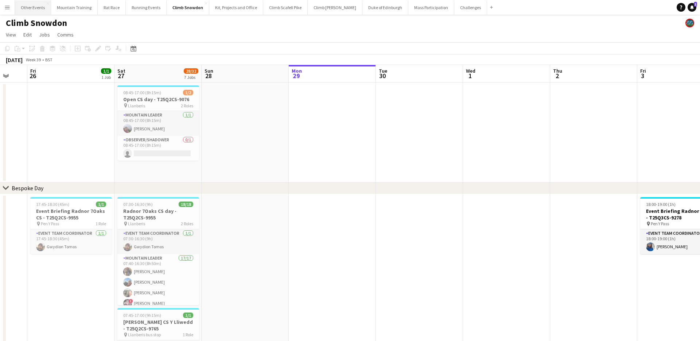
click at [39, 5] on button "Other Events Close" at bounding box center [33, 7] width 36 height 14
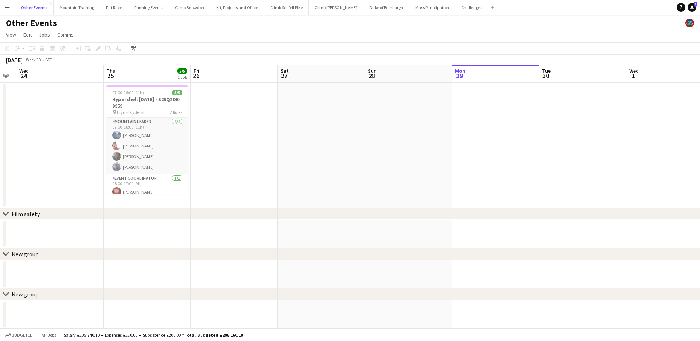
scroll to position [0, 178]
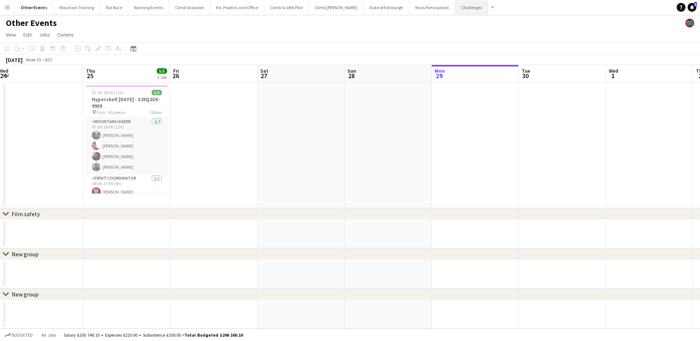
click at [456, 11] on button "Challenges Close" at bounding box center [472, 7] width 33 height 14
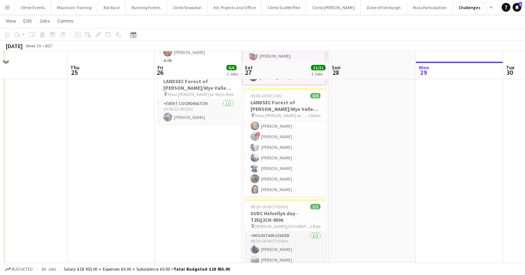
scroll to position [146, 0]
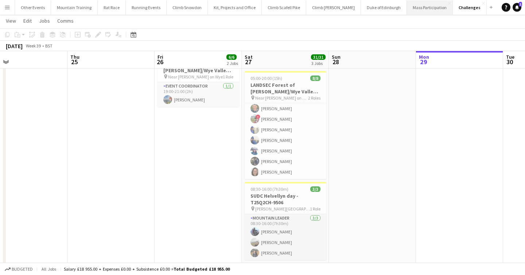
click at [411, 6] on button "Mass Participation Close" at bounding box center [430, 7] width 46 height 14
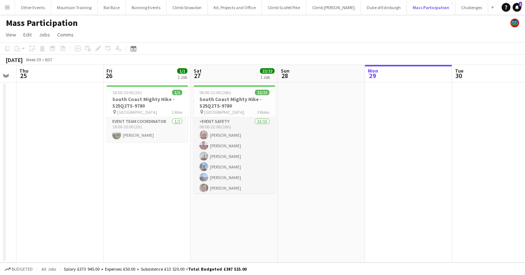
scroll to position [0, 164]
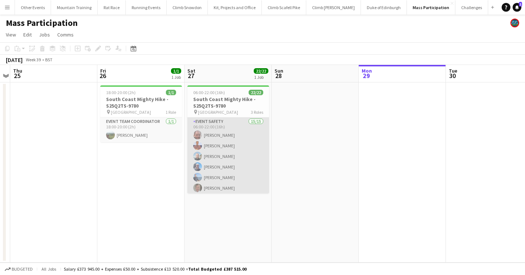
drag, startPoint x: 223, startPoint y: 154, endPoint x: 227, endPoint y: 142, distance: 12.5
click at [223, 154] on app-card-role "Event Safety 15/15 06:00-22:00 (16h) Tony Stevens Richard Foster Oliver Brother…" at bounding box center [228, 204] width 82 height 175
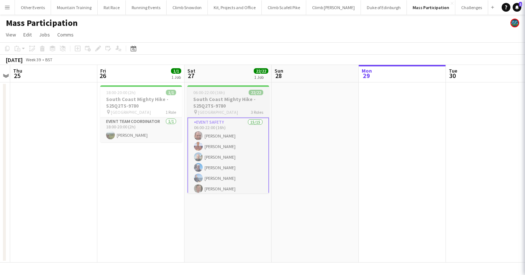
click at [224, 97] on h3 "South Coast Mighty Hike - S25Q2TS-9780" at bounding box center [228, 102] width 82 height 13
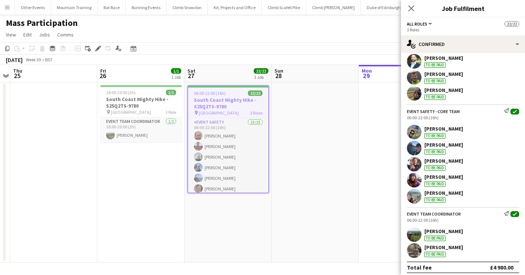
scroll to position [232, 0]
